Goal: Communication & Community: Answer question/provide support

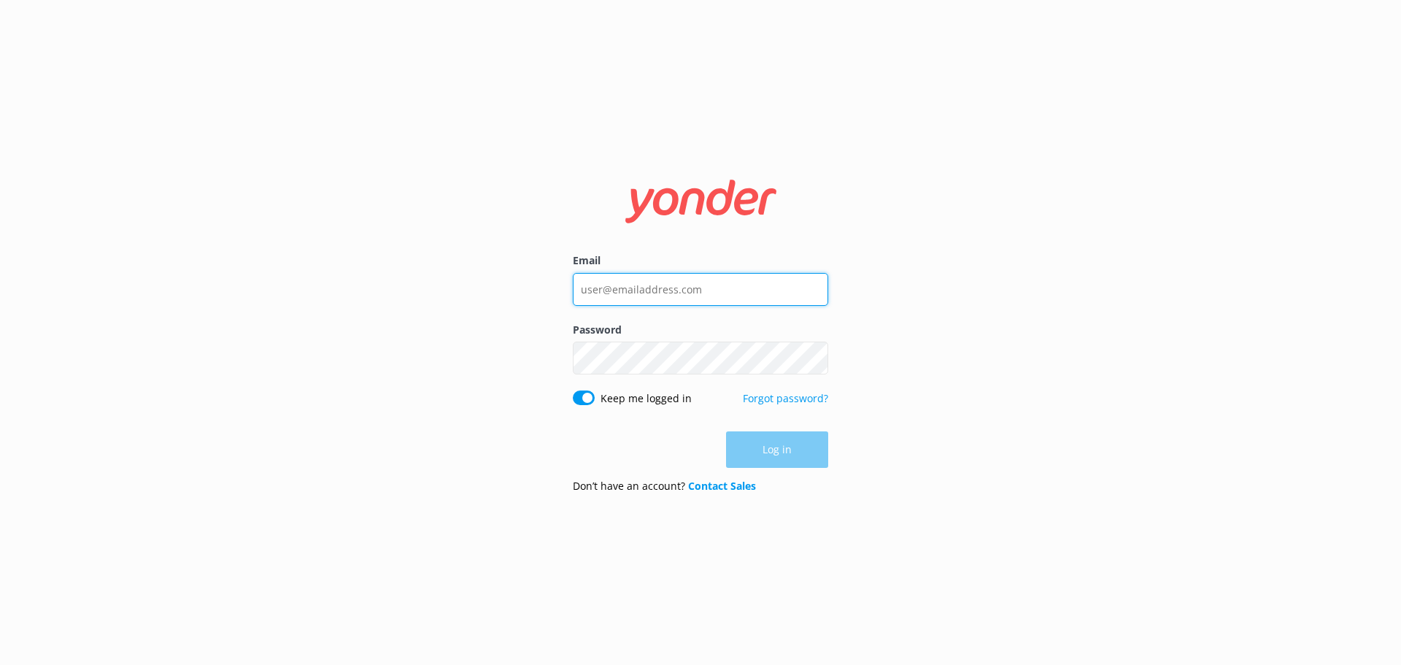
type input "[EMAIL_ADDRESS][DOMAIN_NAME]"
click at [787, 442] on div "Log in" at bounding box center [700, 449] width 255 height 36
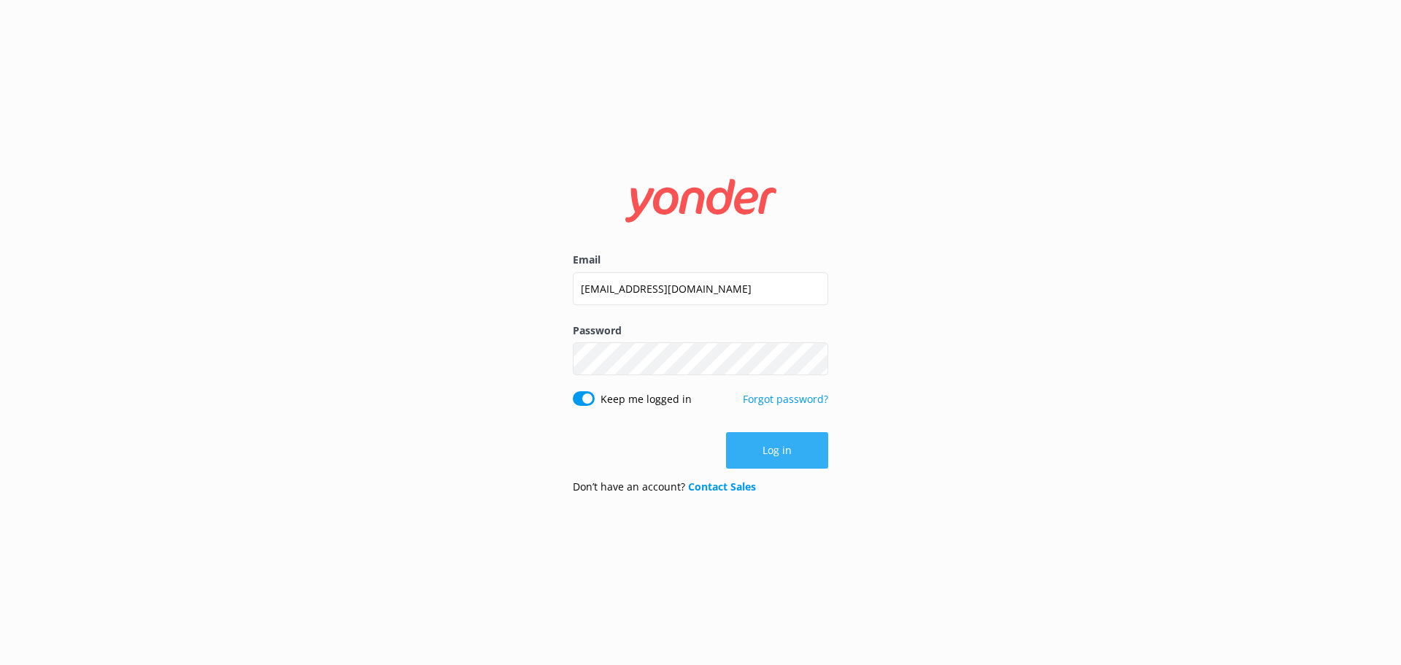
click at [801, 457] on button "Log in" at bounding box center [777, 450] width 102 height 36
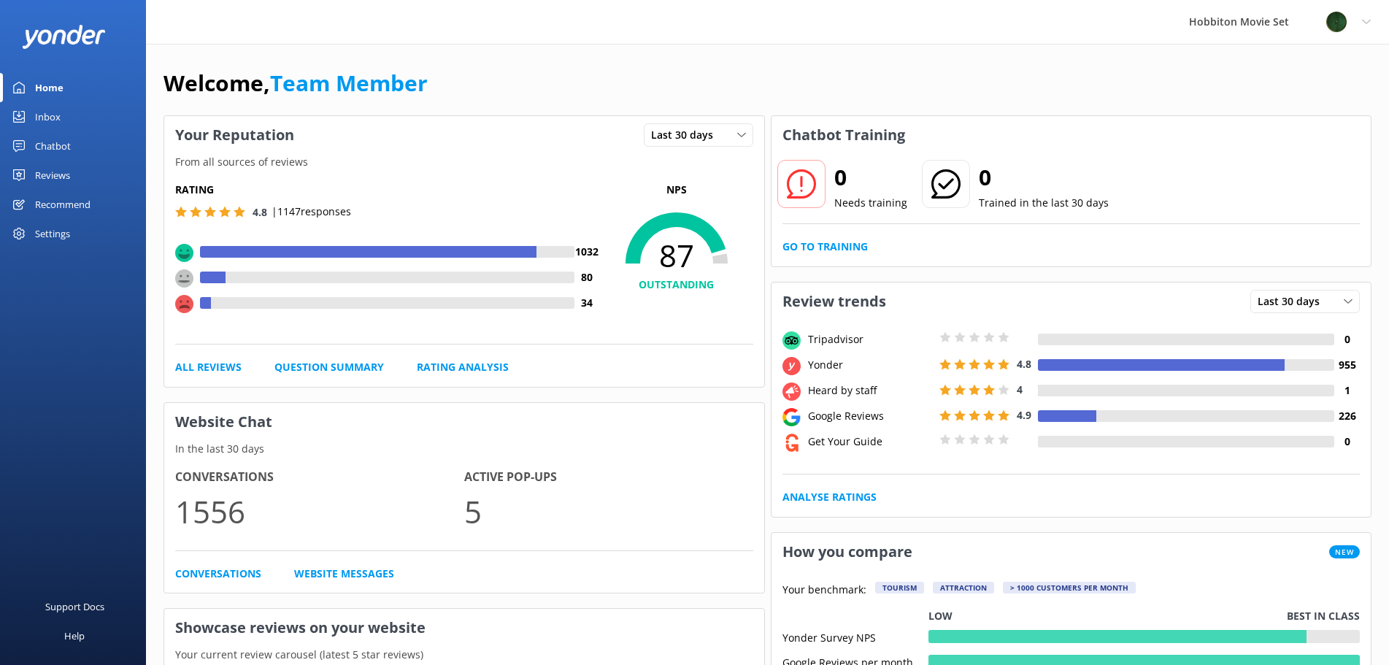
click at [62, 124] on link "Inbox" at bounding box center [73, 116] width 146 height 29
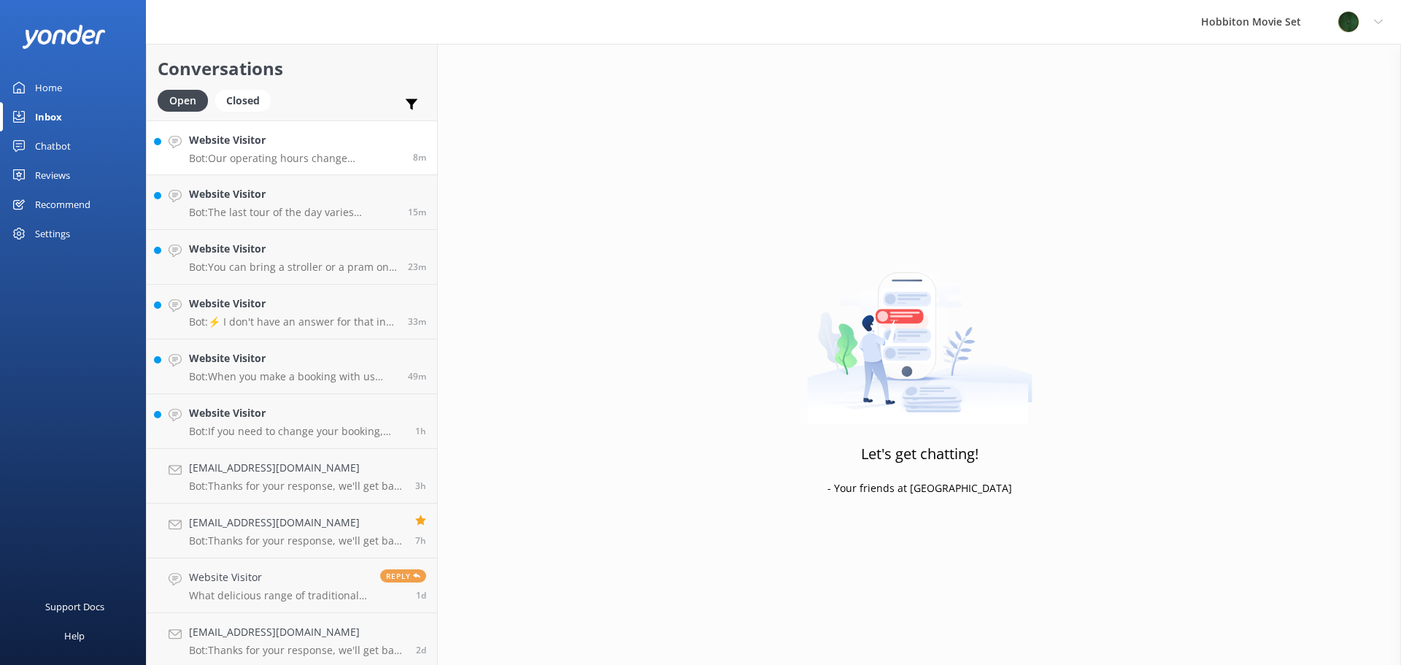
click at [305, 157] on p "Bot: Our operating hours change depending on daylight hours. The Reservations o…" at bounding box center [295, 158] width 213 height 13
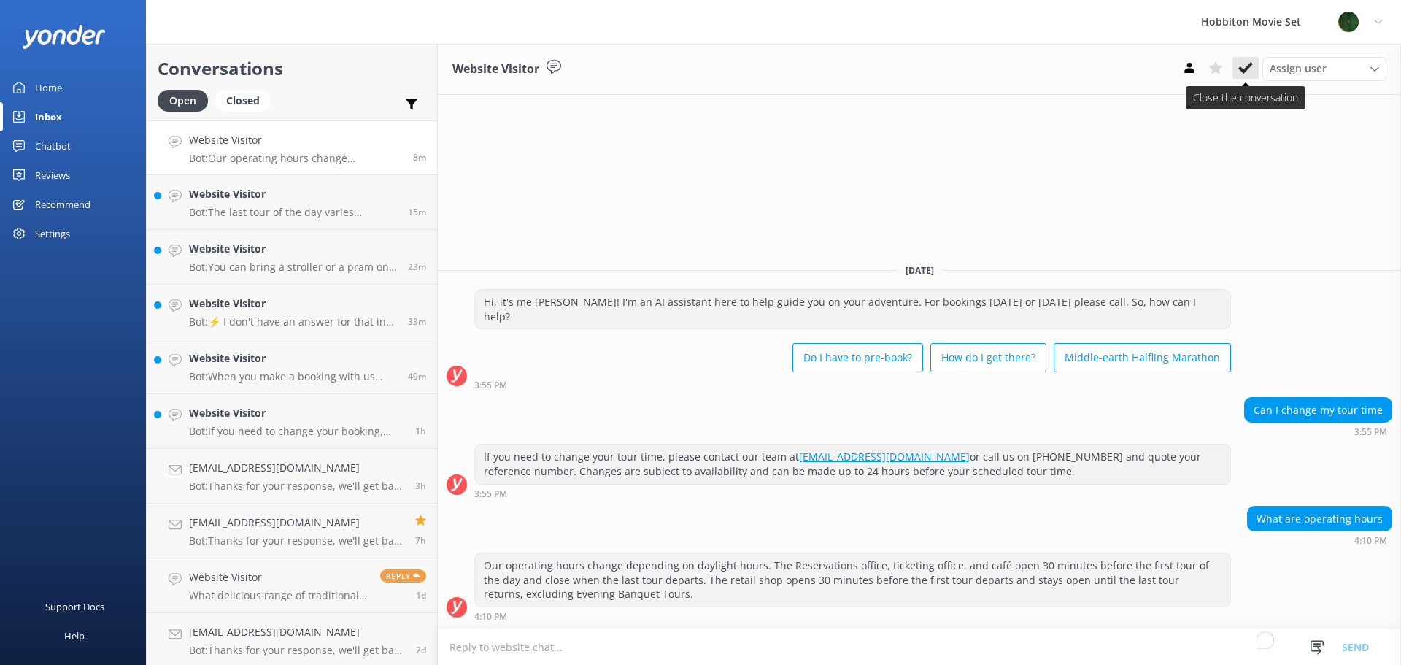
click at [1249, 66] on use at bounding box center [1246, 68] width 15 height 12
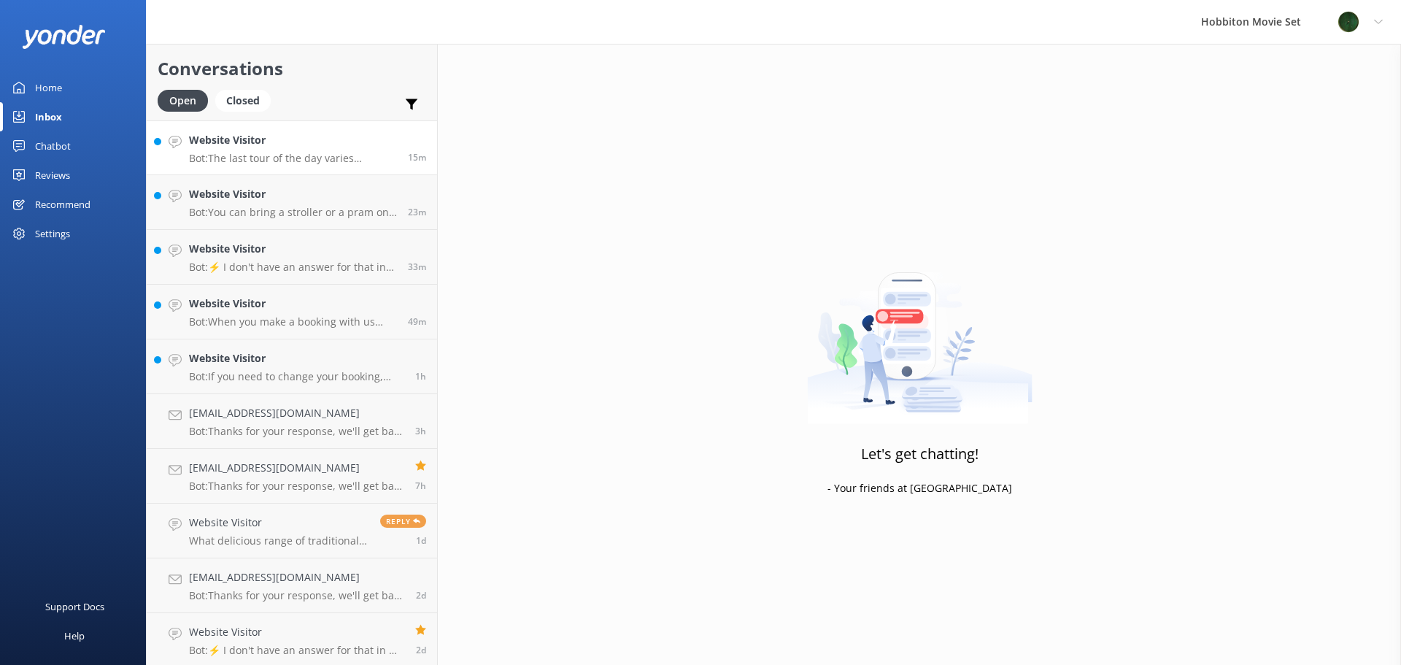
click at [352, 136] on h4 "Website Visitor" at bounding box center [293, 140] width 208 height 16
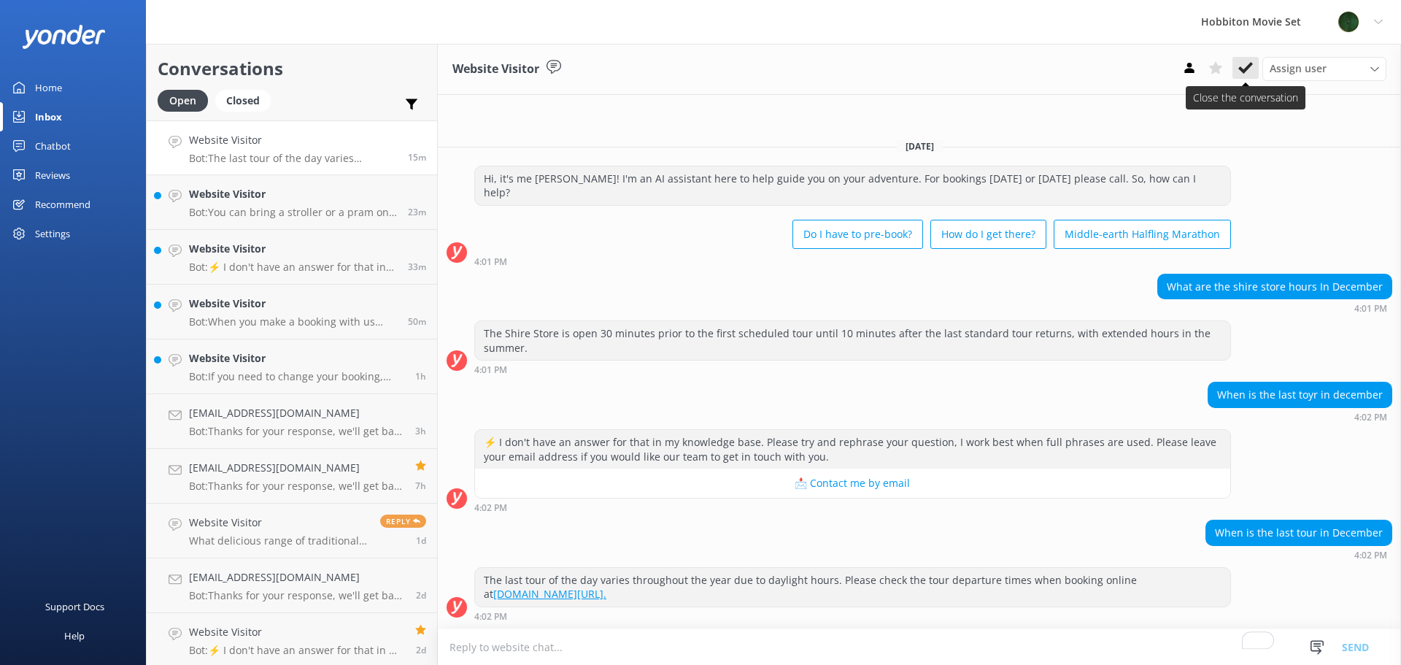
click at [1240, 76] on button at bounding box center [1246, 68] width 26 height 22
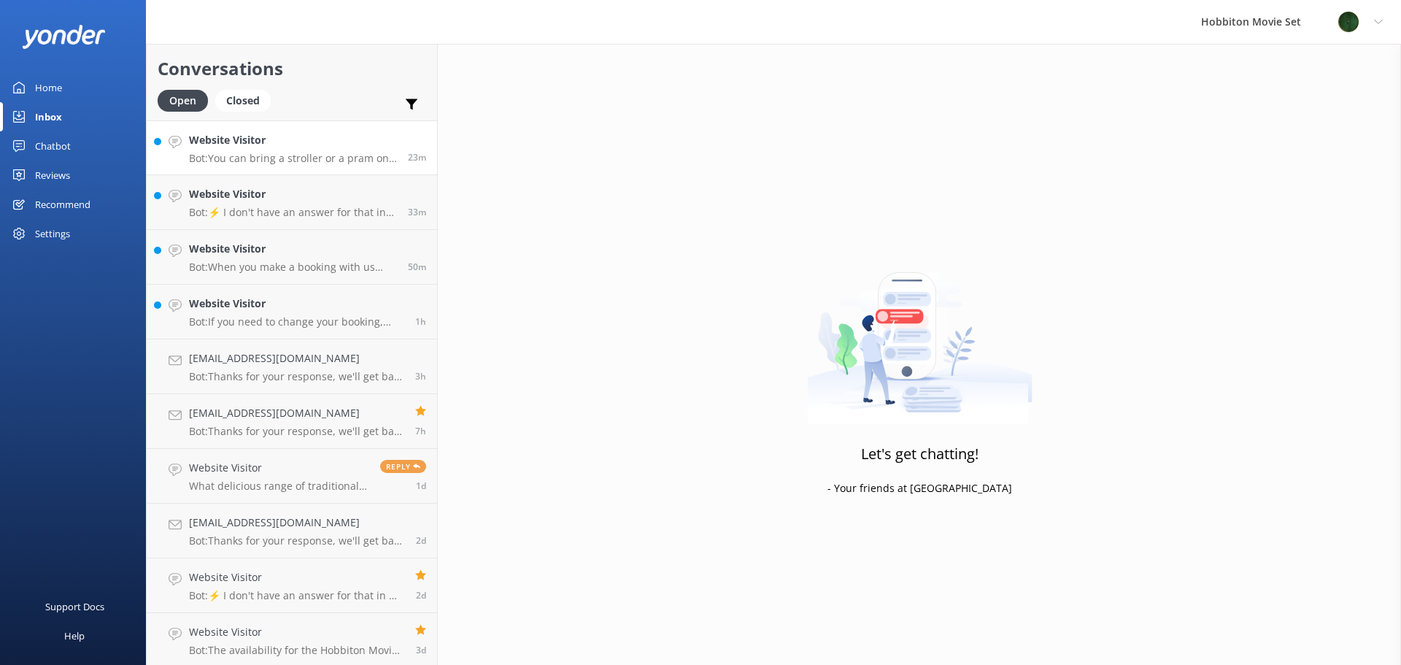
click at [328, 158] on p "Bot: You can bring a stroller or a pram on tour if it is fully collapsible and …" at bounding box center [293, 158] width 208 height 13
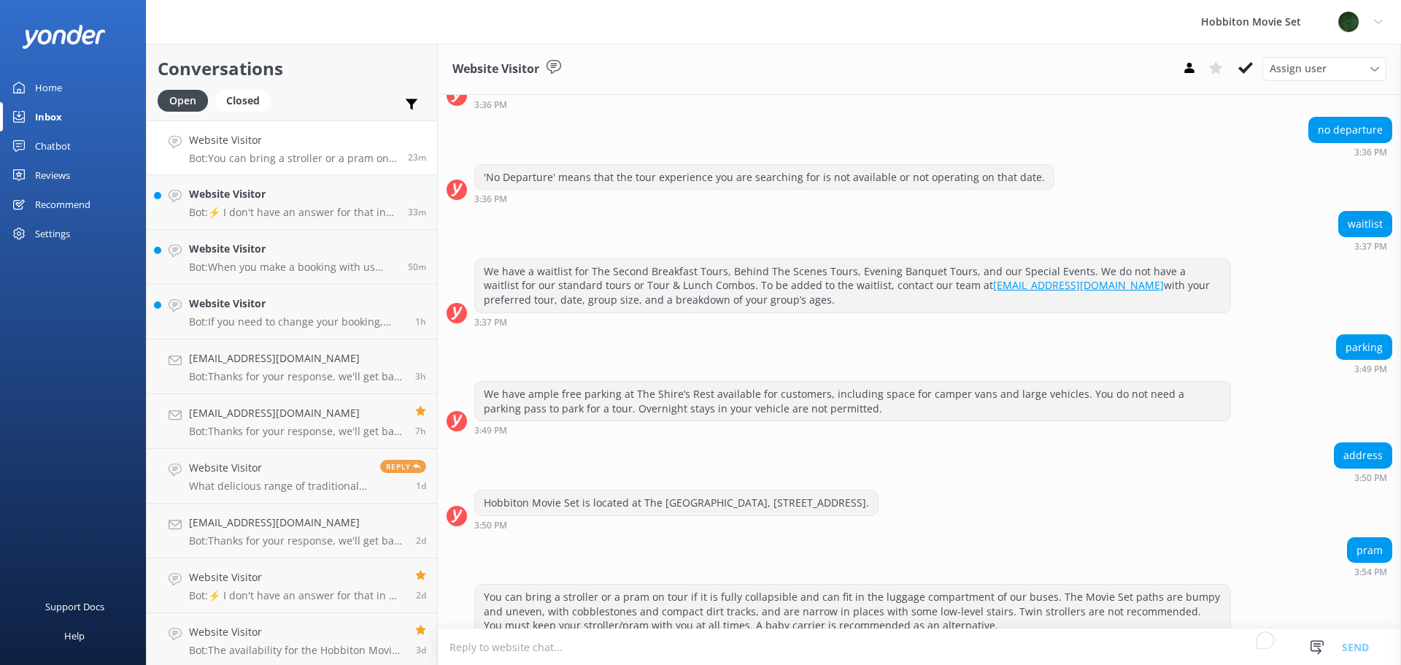
scroll to position [2356, 0]
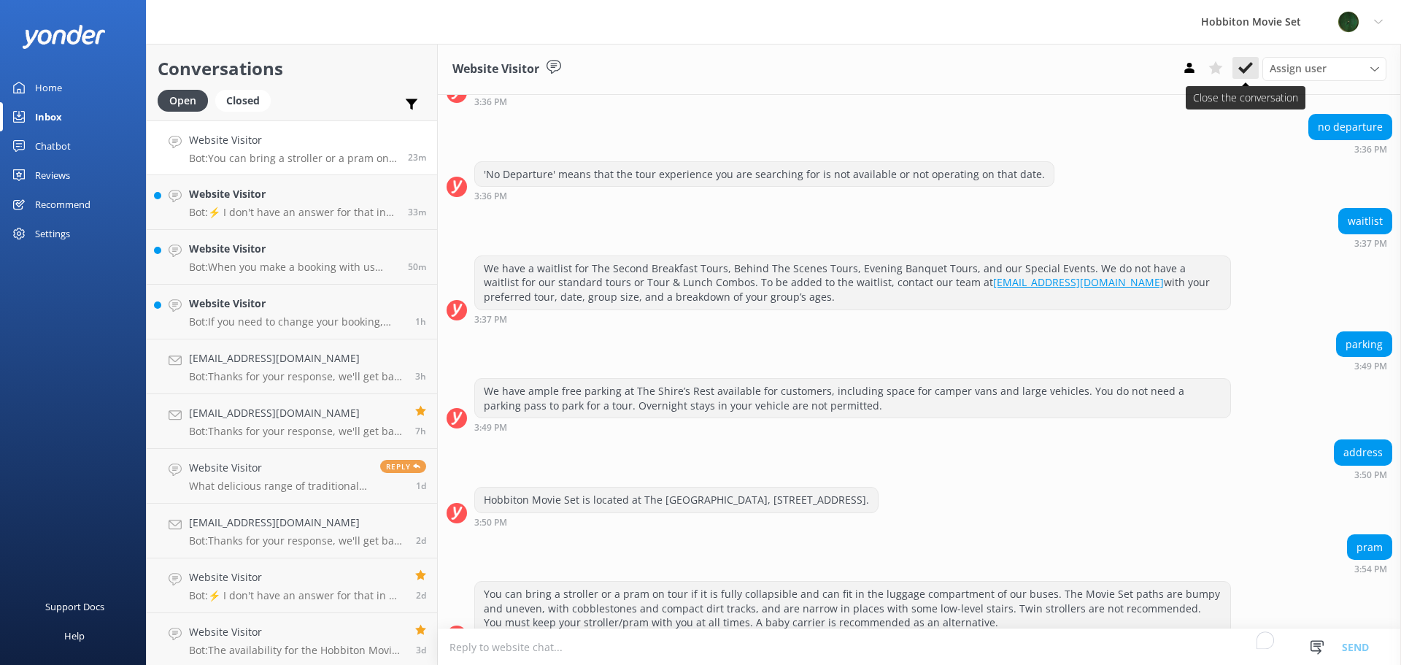
click at [1242, 74] on icon at bounding box center [1246, 68] width 15 height 15
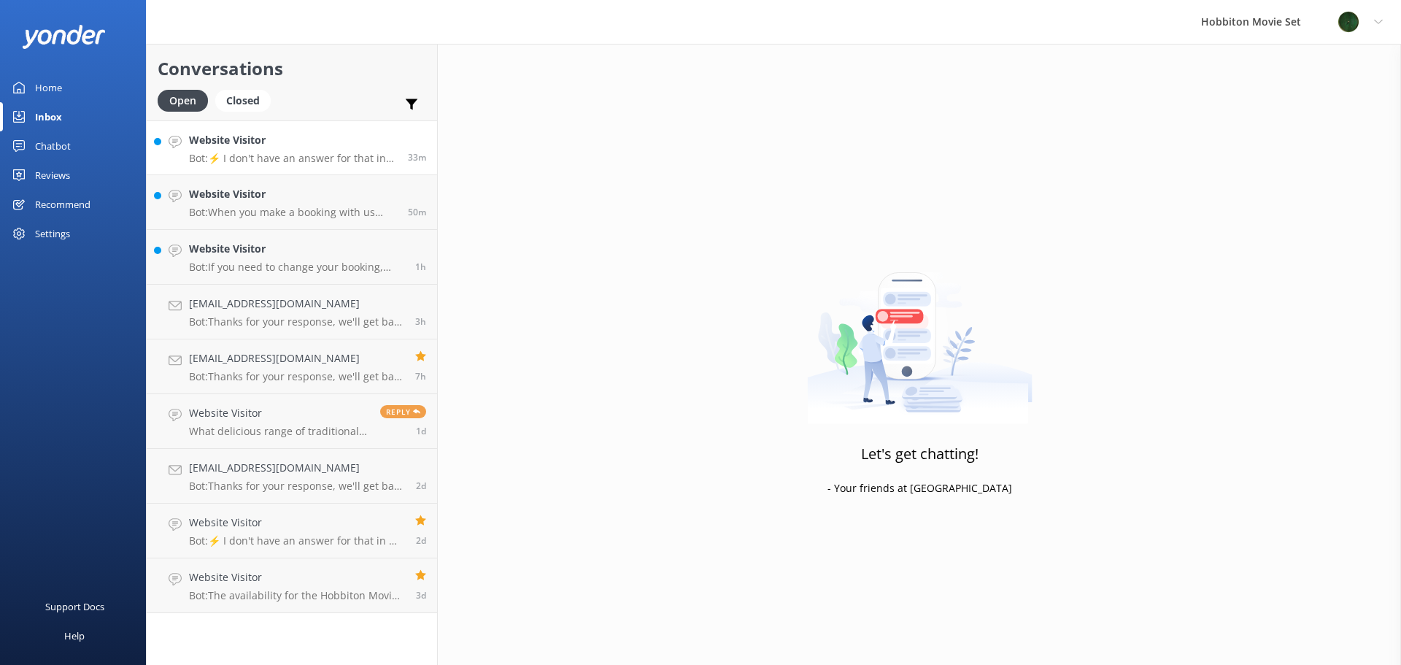
click at [344, 172] on link "Website Visitor Bot: ⚡ I don't have an answer for that in my knowledge base. Pl…" at bounding box center [292, 147] width 290 height 55
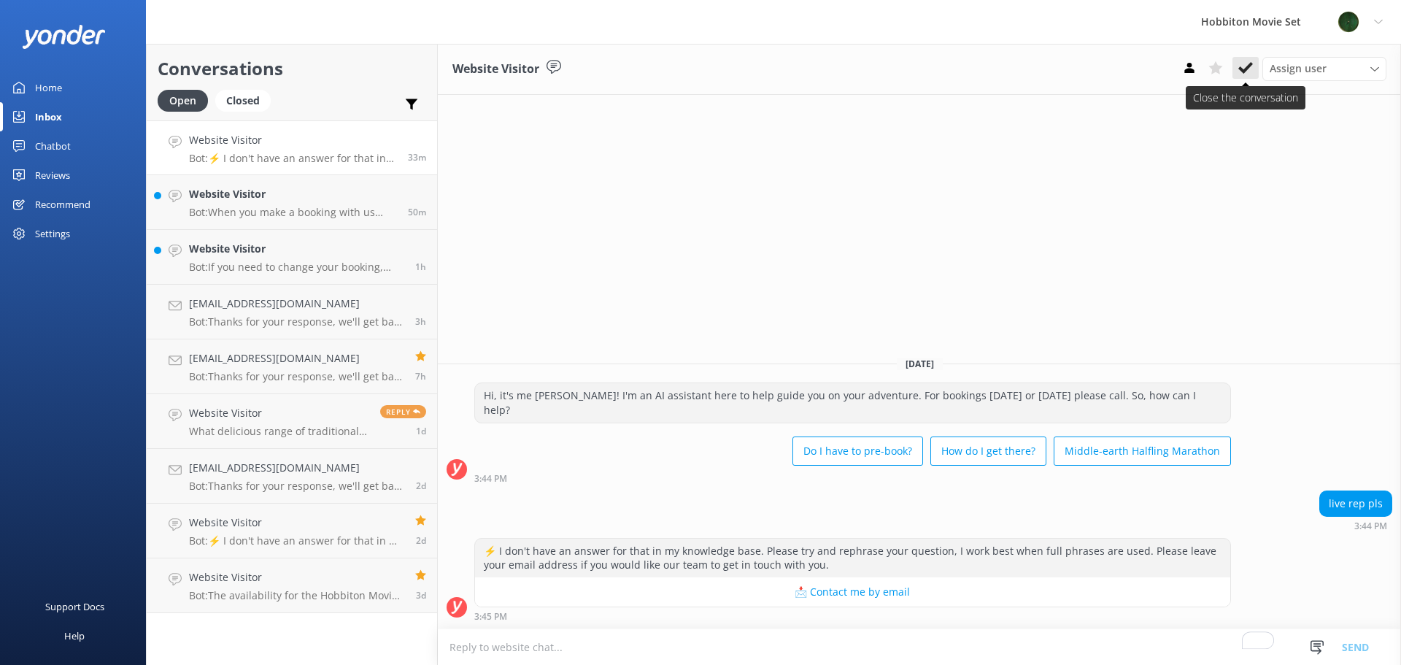
click at [1244, 77] on button at bounding box center [1246, 68] width 26 height 22
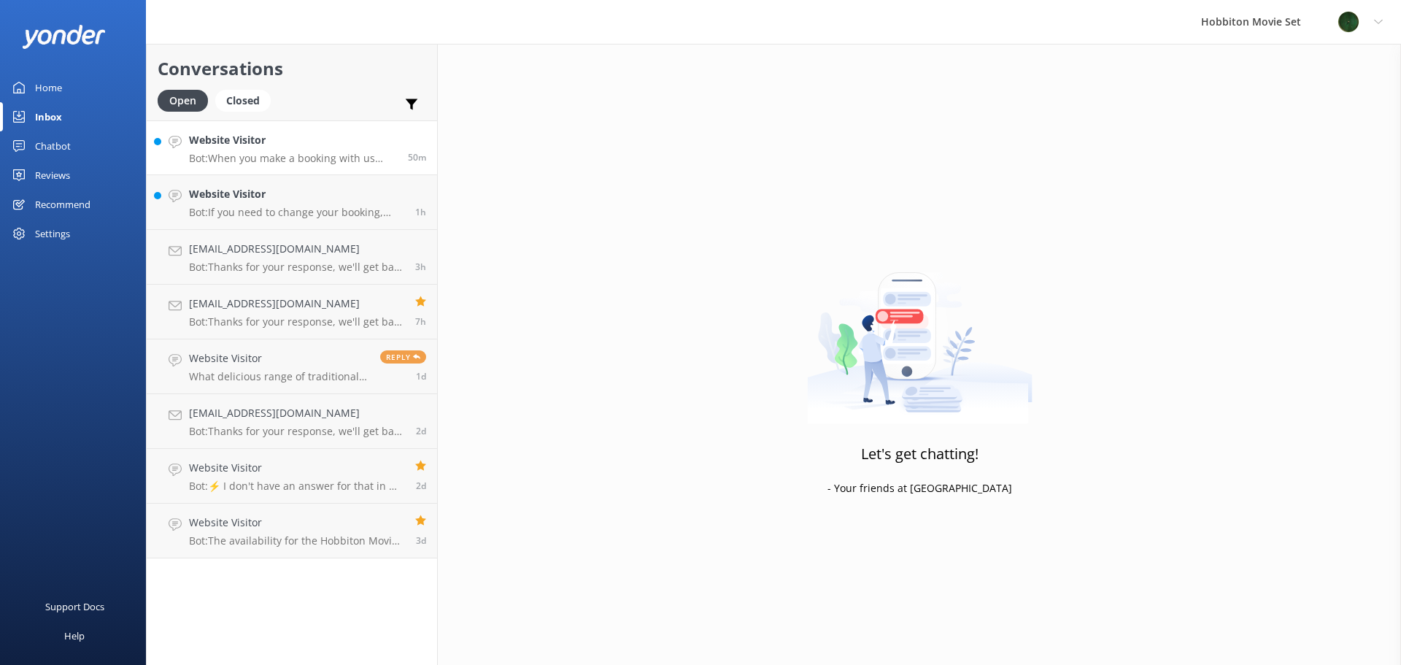
click at [347, 164] on p "Bot: When you make a booking with us online, our system will automatically send…" at bounding box center [293, 158] width 208 height 13
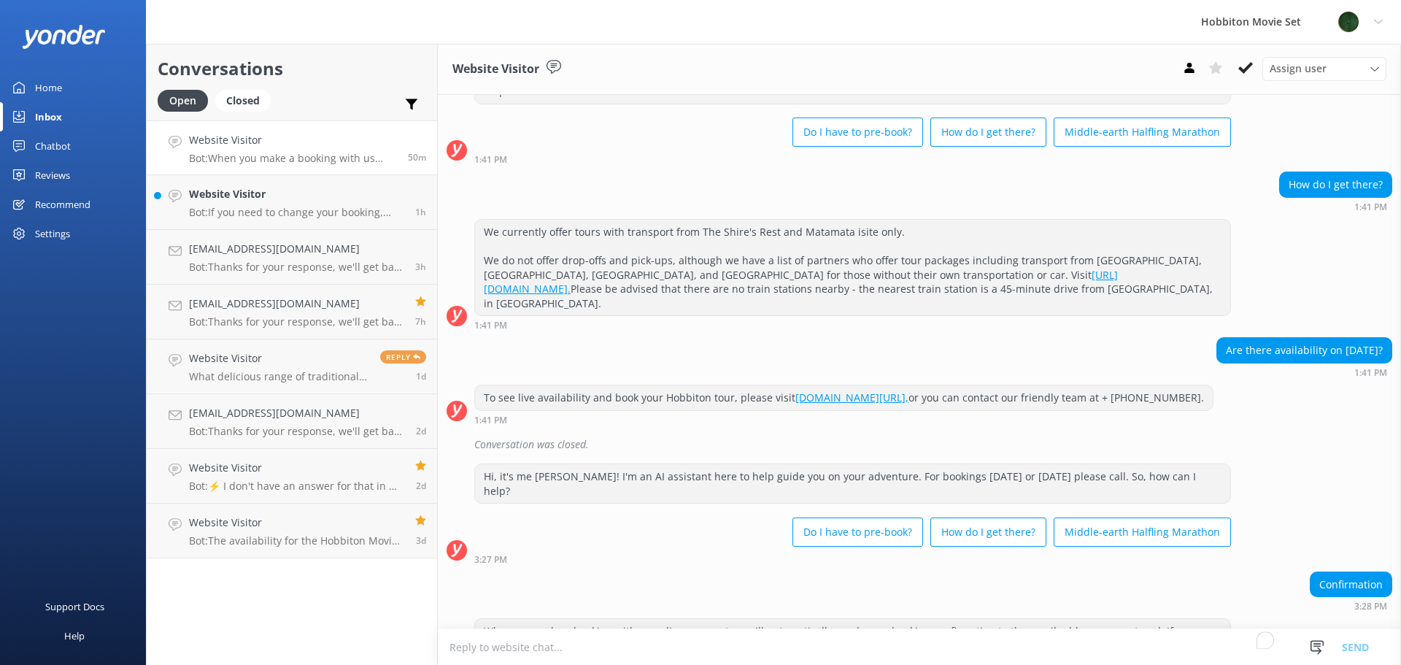
scroll to position [121, 0]
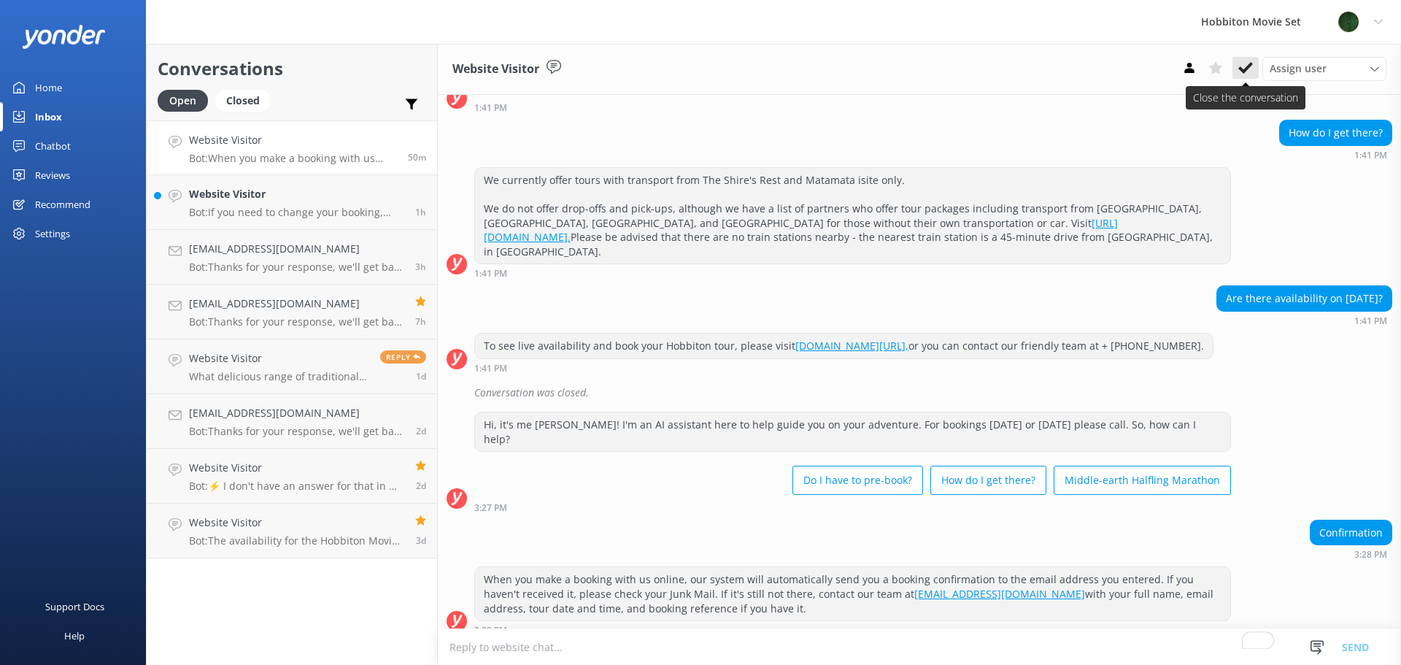
click at [1245, 69] on use at bounding box center [1246, 68] width 15 height 12
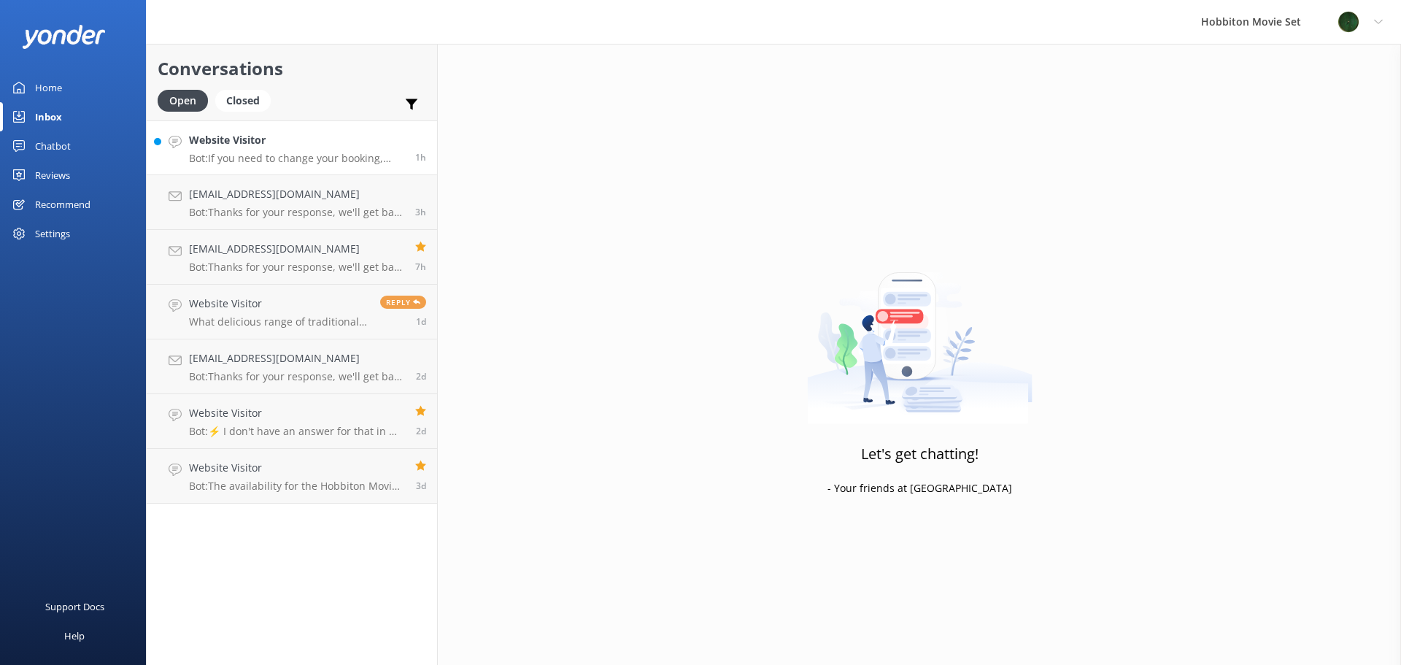
click at [304, 168] on link "Website Visitor Bot: If you need to change your booking, please contact our tea…" at bounding box center [292, 147] width 290 height 55
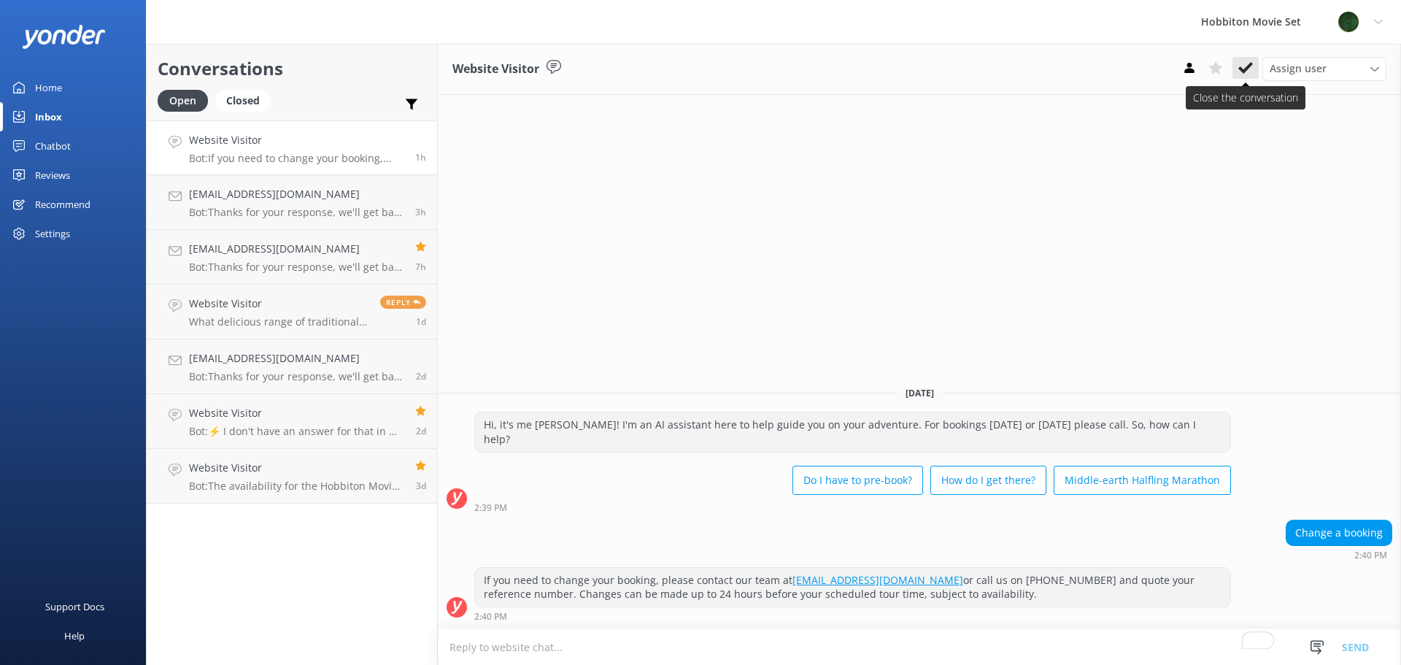
click at [1246, 78] on button at bounding box center [1246, 68] width 26 height 22
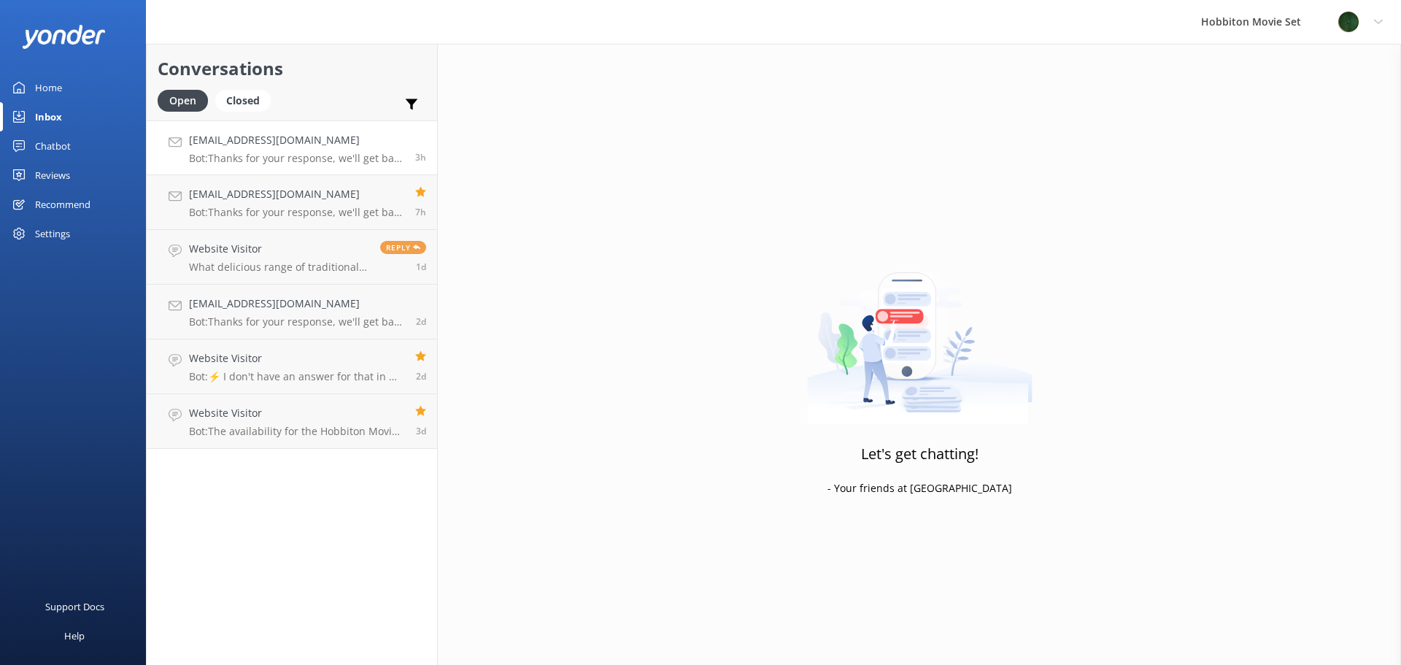
click at [236, 158] on p "Bot: Thanks for your response, we'll get back to you as soon as we can during o…" at bounding box center [296, 158] width 215 height 13
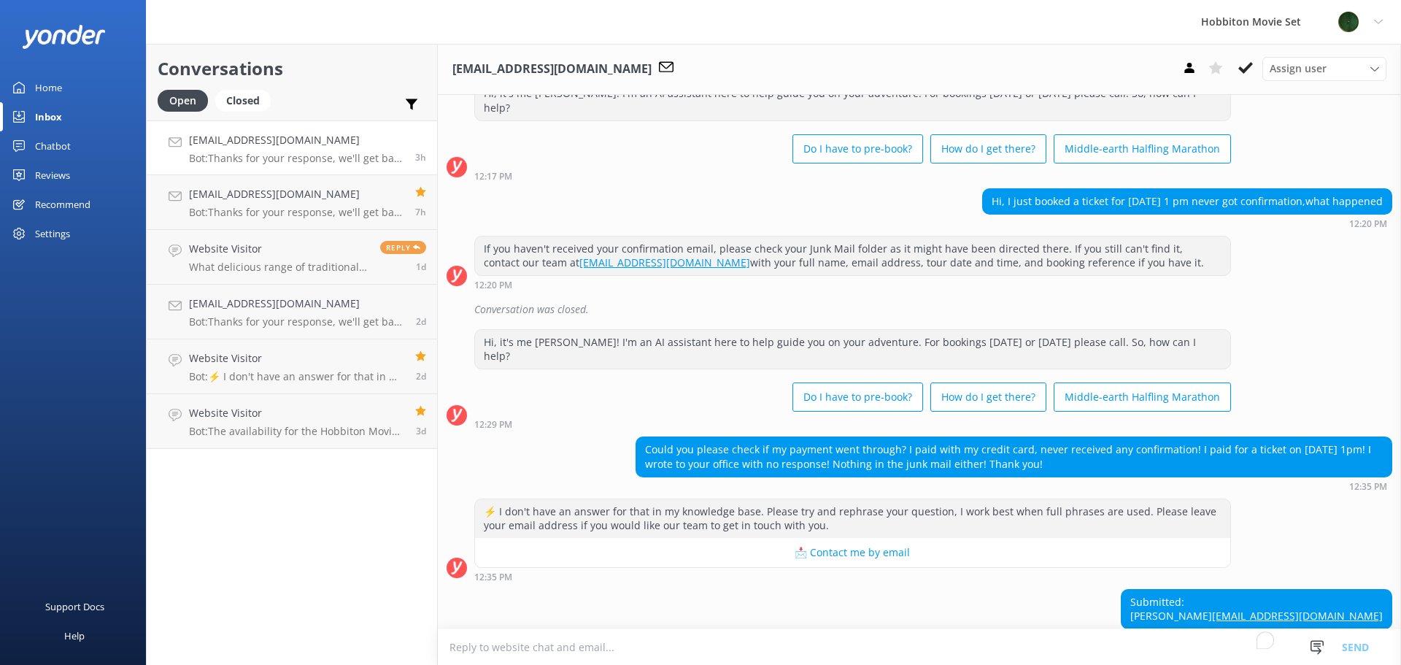
scroll to position [107, 0]
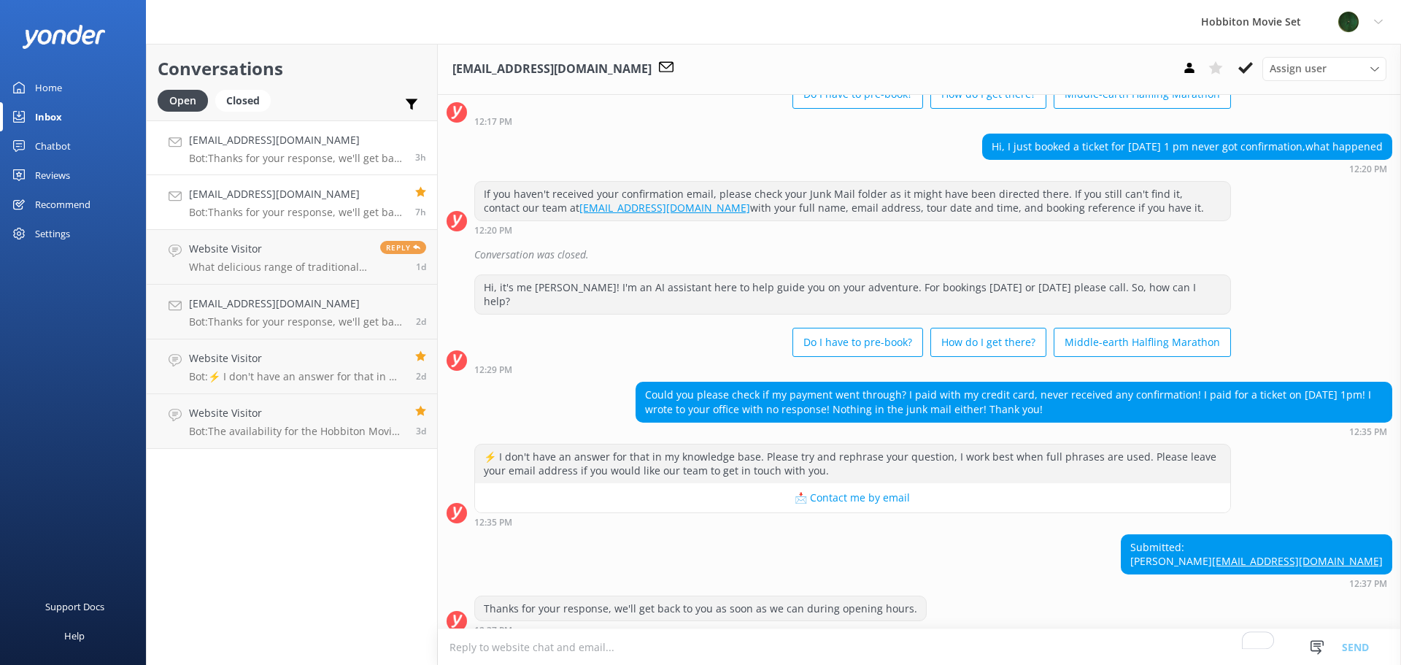
click at [309, 228] on link "[EMAIL_ADDRESS][DOMAIN_NAME] Bot: Thanks for your response, we'll get back to y…" at bounding box center [292, 202] width 290 height 55
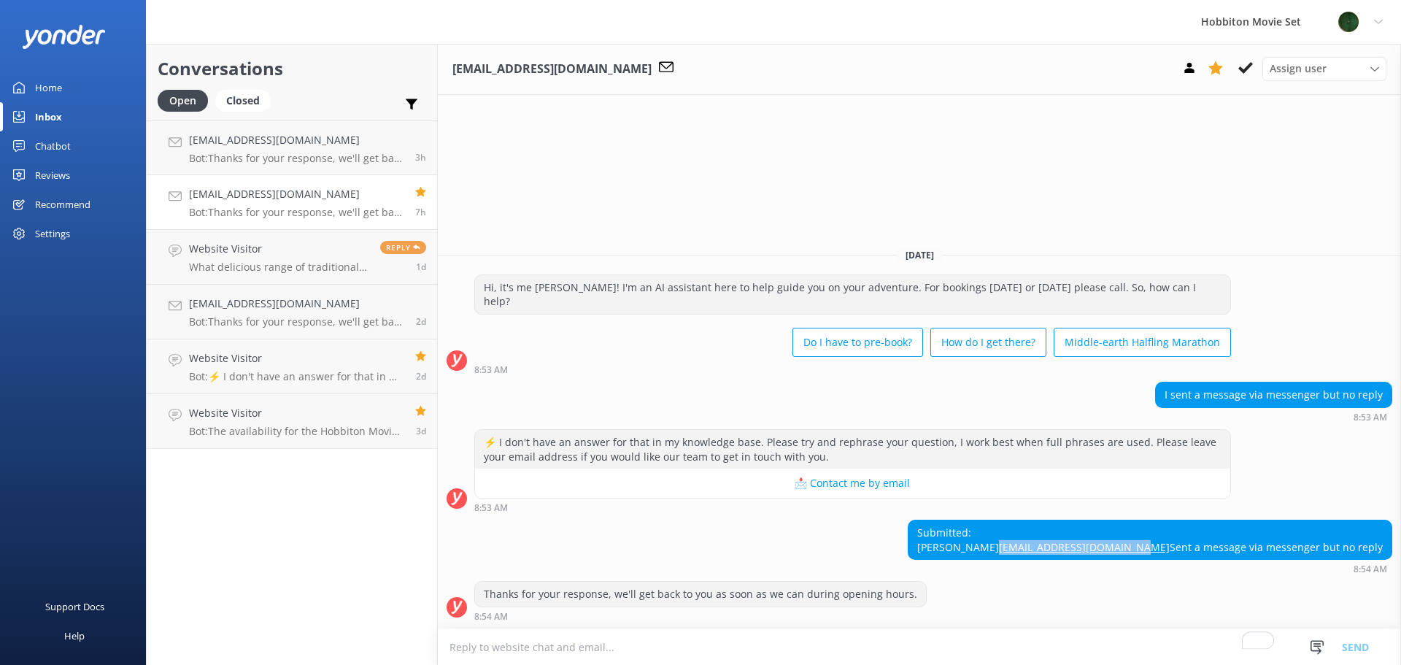
drag, startPoint x: 1325, startPoint y: 533, endPoint x: 1176, endPoint y: 531, distance: 148.9
click at [1176, 531] on div "Submitted: [PERSON_NAME] [EMAIL_ADDRESS][DOMAIN_NAME] Sent a message via messen…" at bounding box center [1150, 539] width 483 height 39
copy link "[EMAIL_ADDRESS][DOMAIN_NAME]"
drag, startPoint x: 1384, startPoint y: 362, endPoint x: 1164, endPoint y: 369, distance: 219.8
click at [1164, 382] on div "I sent a message via messenger but no reply" at bounding box center [1274, 394] width 236 height 25
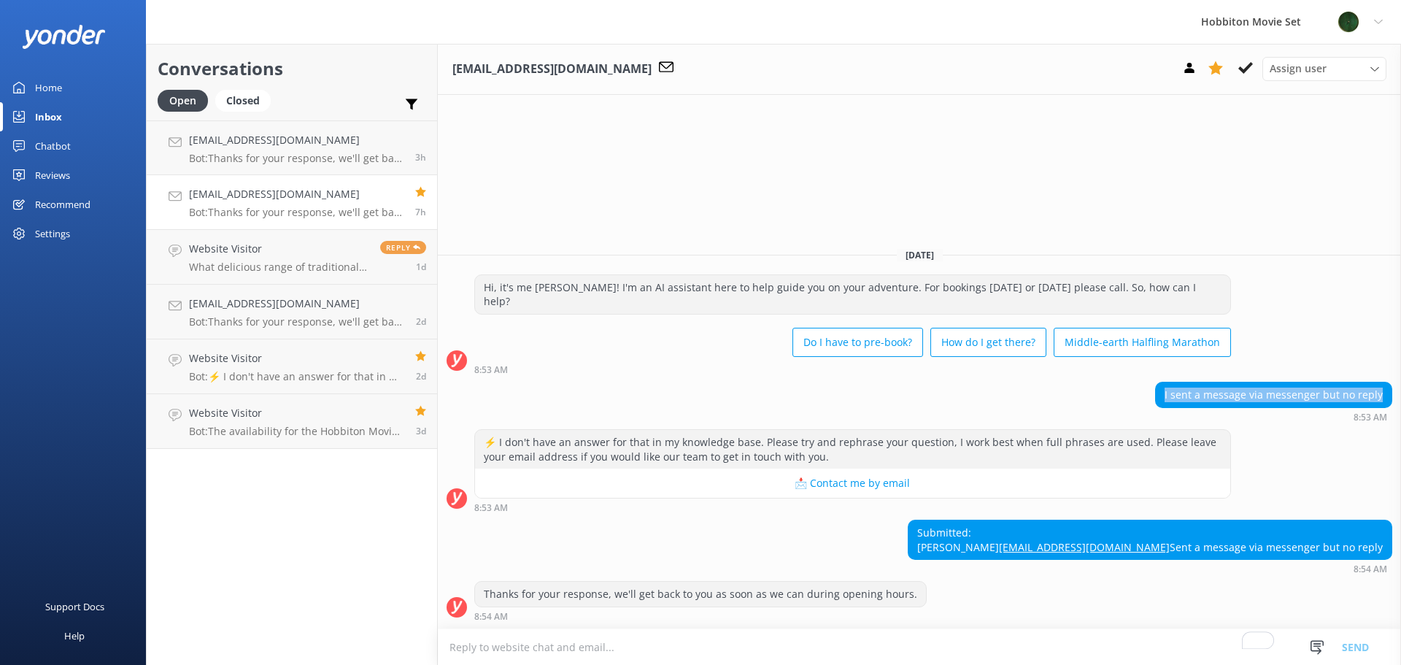
copy div "I sent a message via messenger but no reply"
click at [1254, 66] on button at bounding box center [1246, 68] width 26 height 22
